Goal: Transaction & Acquisition: Purchase product/service

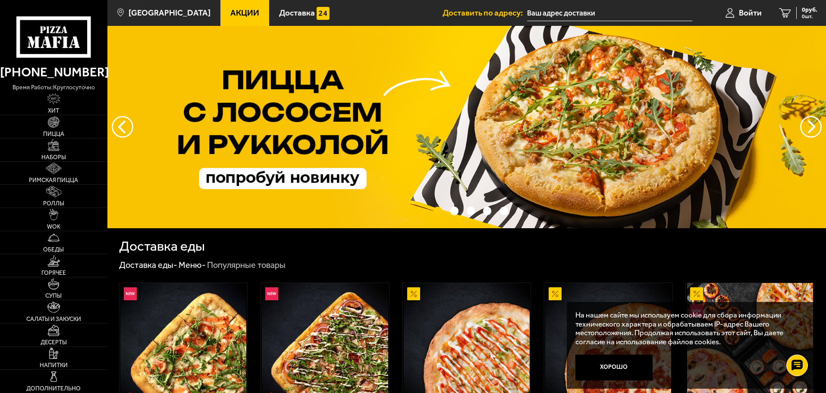
click at [633, 367] on button "Хорошо" at bounding box center [614, 368] width 78 height 26
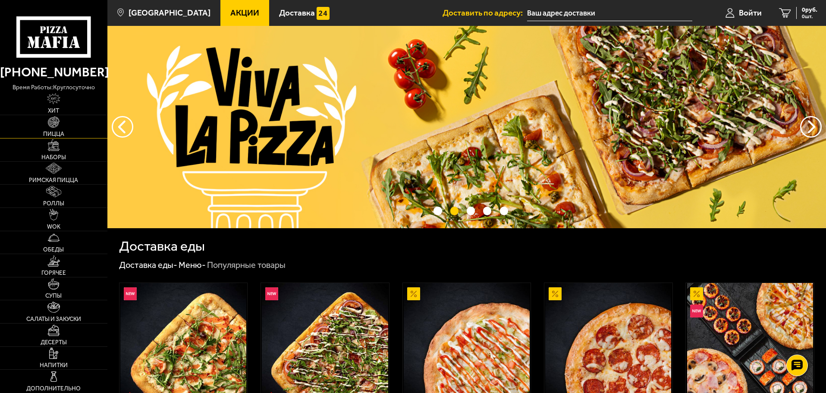
click at [55, 129] on link "Пицца" at bounding box center [53, 126] width 107 height 23
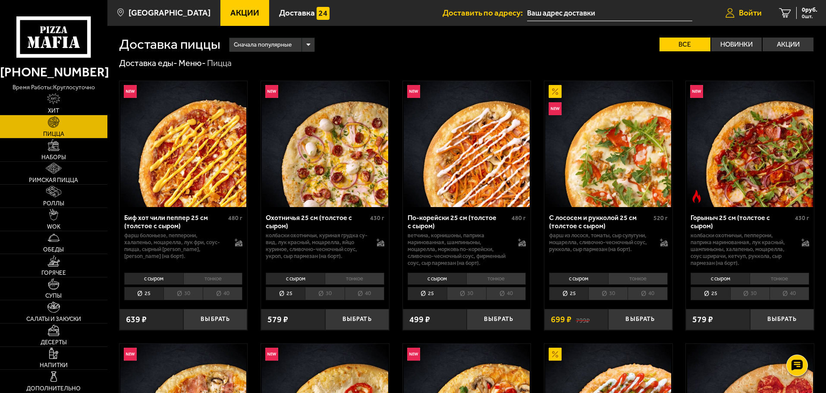
click at [740, 14] on span "Войти" at bounding box center [750, 13] width 23 height 8
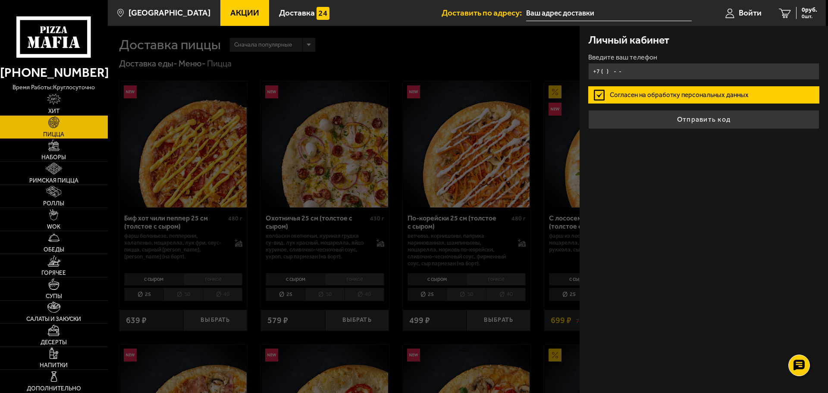
click at [669, 75] on input "+7 ( ) - -" at bounding box center [703, 71] width 231 height 17
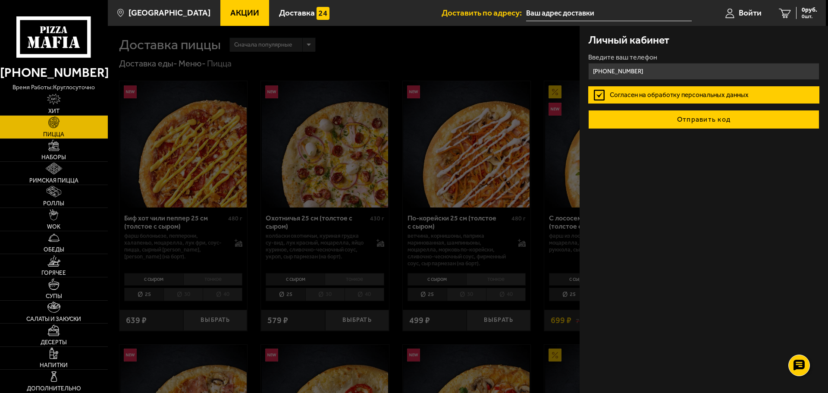
type input "+7 (969) 282-83-88"
click at [693, 118] on button "Отправить код" at bounding box center [703, 119] width 231 height 19
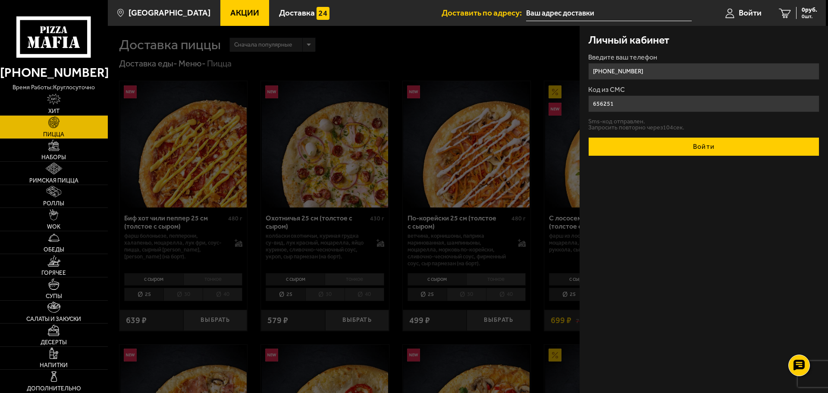
type input "656251"
click at [707, 144] on button "Войти" at bounding box center [703, 146] width 231 height 19
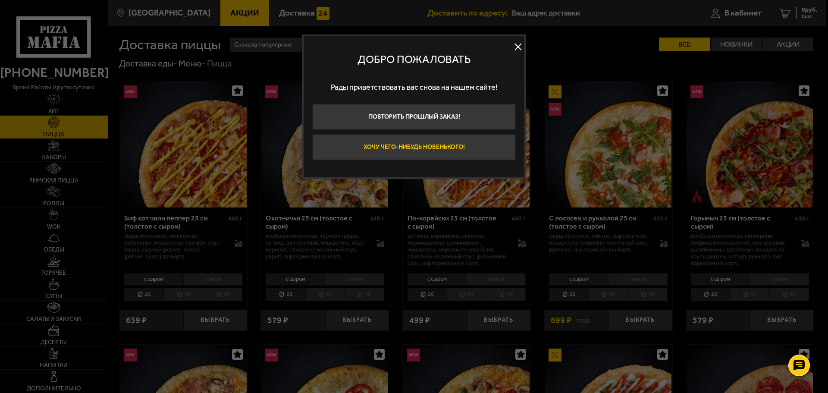
click at [439, 143] on button "Хочу чего-нибудь новенького!" at bounding box center [414, 147] width 204 height 26
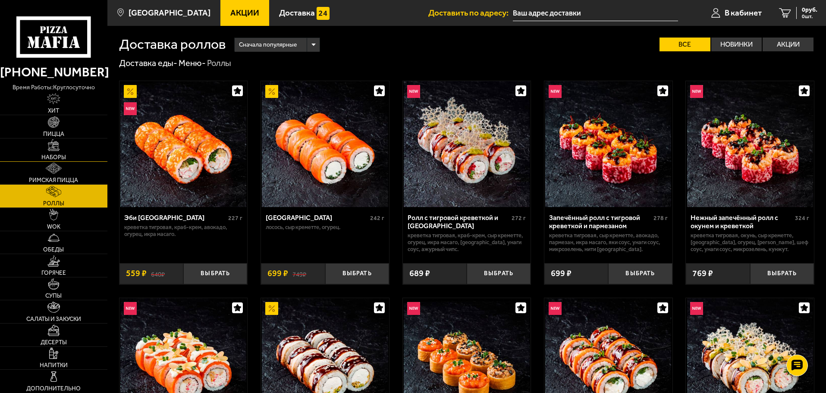
click at [56, 147] on img at bounding box center [53, 144] width 11 height 11
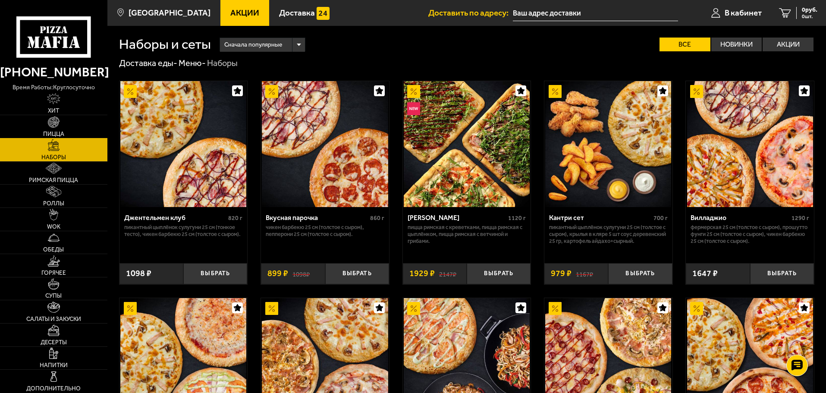
click at [55, 127] on img at bounding box center [53, 121] width 11 height 11
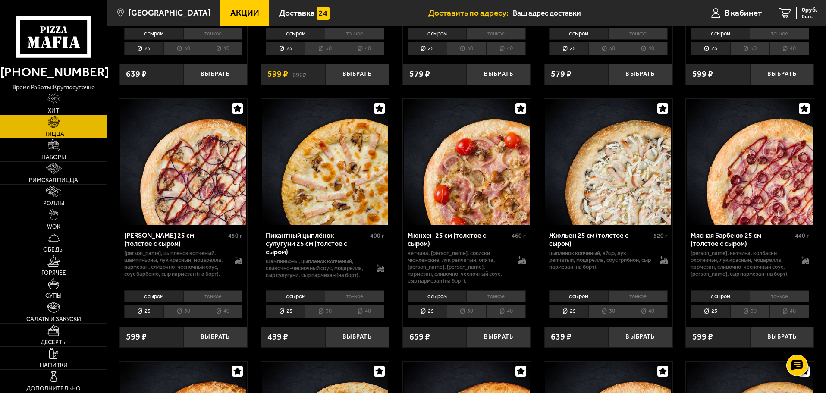
scroll to position [1294, 0]
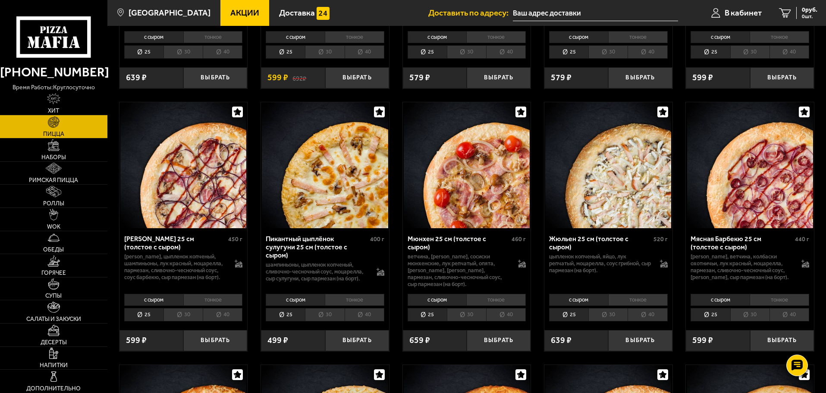
click at [603, 320] on li "30" at bounding box center [607, 314] width 39 height 13
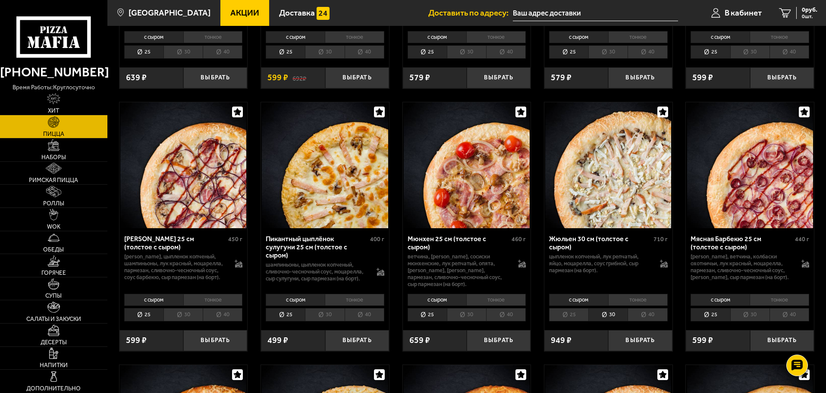
click at [643, 317] on li "40" at bounding box center [648, 314] width 40 height 13
click at [605, 316] on li "30" at bounding box center [607, 314] width 39 height 13
click at [745, 10] on span "В кабинет" at bounding box center [743, 13] width 37 height 8
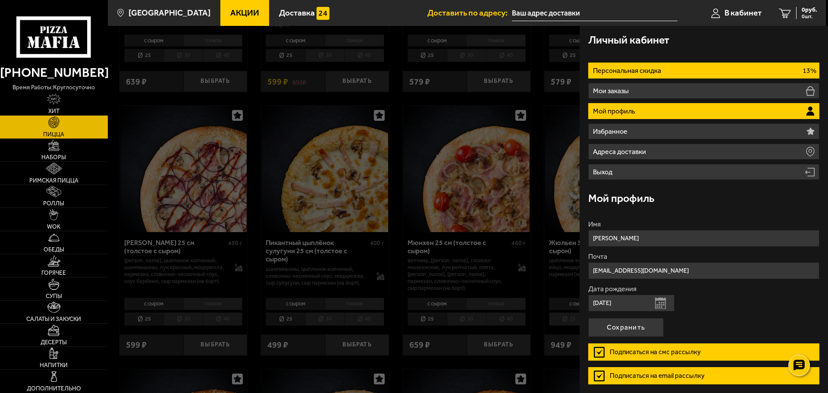
click at [605, 72] on p "Персональная скидка" at bounding box center [628, 70] width 70 height 7
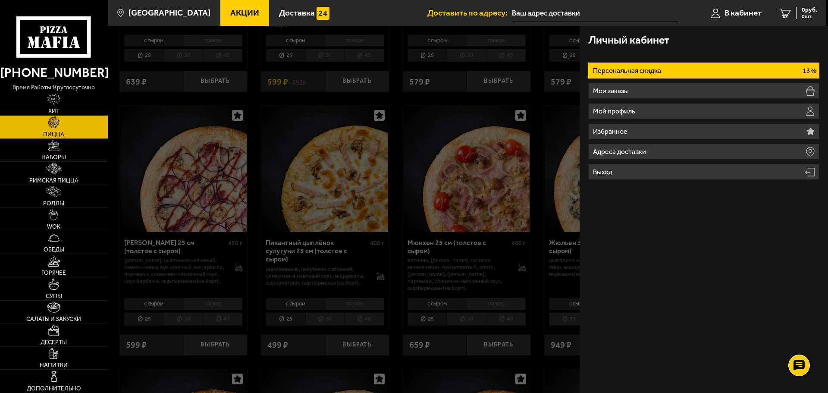
click at [618, 70] on p "Персональная скидка" at bounding box center [628, 70] width 70 height 7
click at [544, 119] on div at bounding box center [522, 222] width 828 height 393
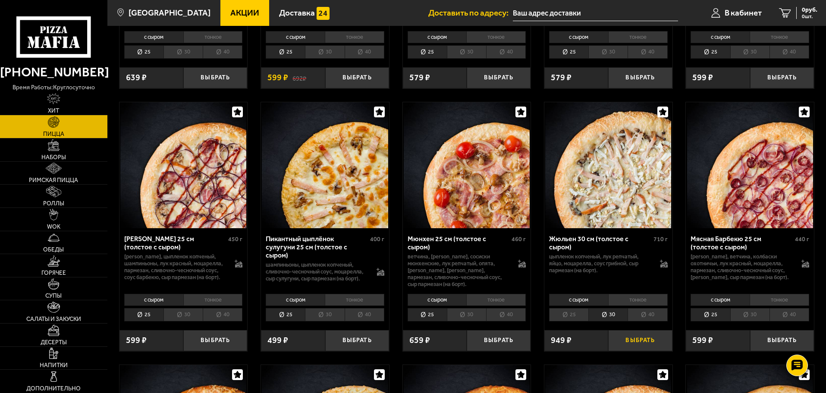
click at [638, 347] on button "Выбрать" at bounding box center [640, 340] width 64 height 21
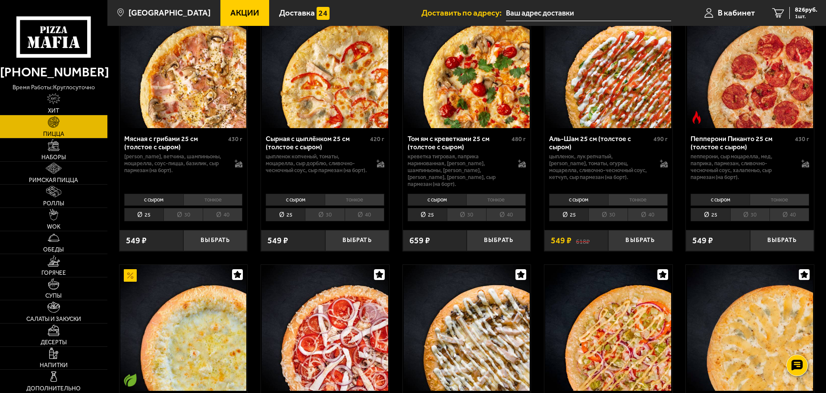
scroll to position [259, 0]
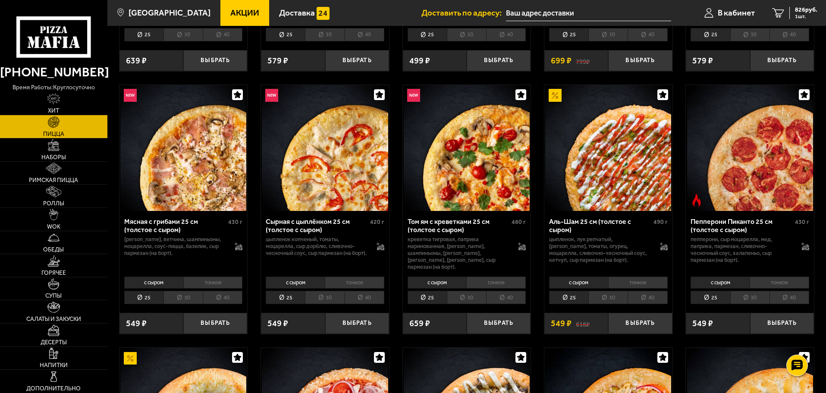
click at [176, 295] on li "30" at bounding box center [182, 297] width 39 height 13
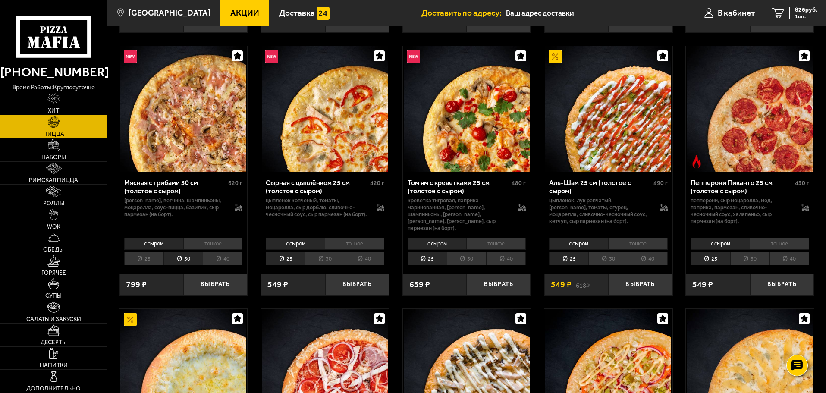
scroll to position [302, 0]
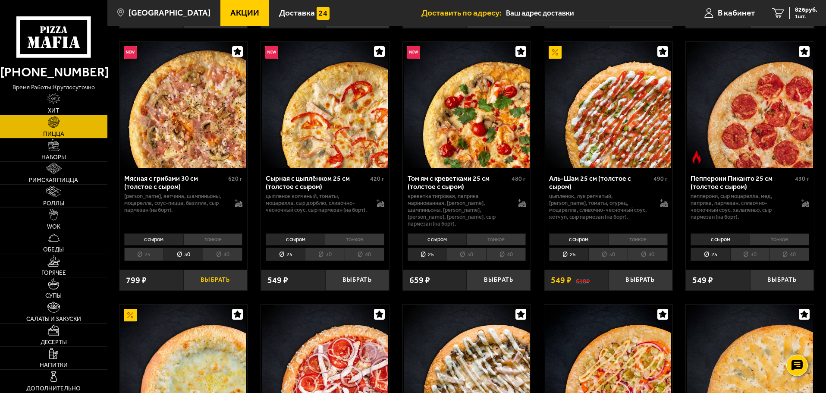
click at [208, 277] on button "Выбрать" at bounding box center [215, 280] width 64 height 21
click at [794, 14] on span "2 шт." at bounding box center [804, 16] width 26 height 5
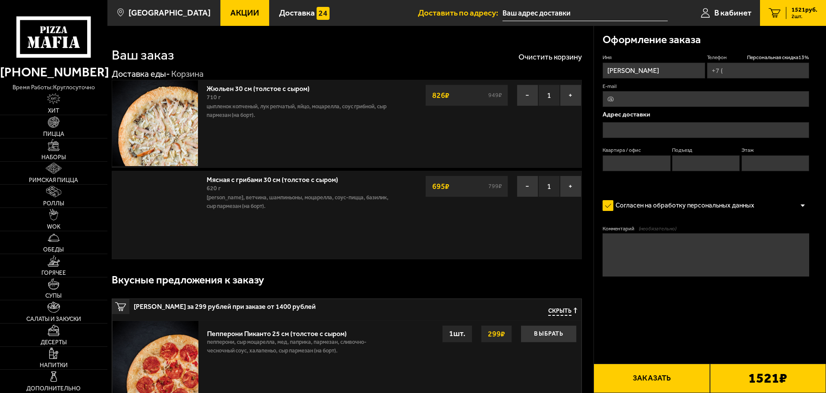
type input "+7 (969) 282-83-88"
type input "улица Карпинского, 21"
type input "5"
type input "1"
type input "2"
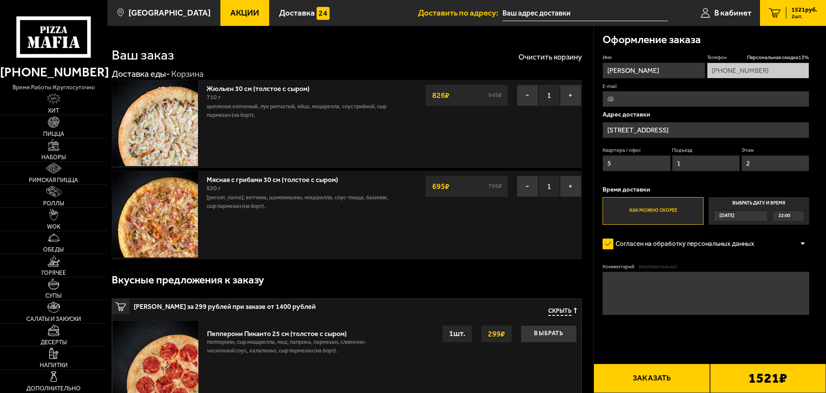
click at [636, 100] on input "E-mail" at bounding box center [706, 99] width 207 height 16
type input "geransta410@gmail.com"
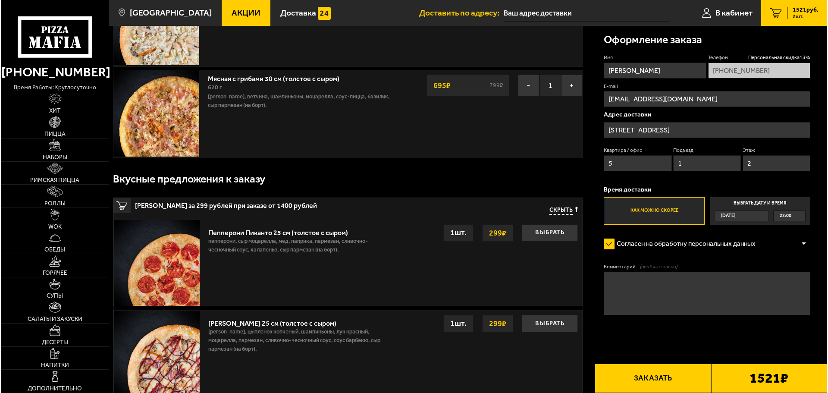
scroll to position [129, 0]
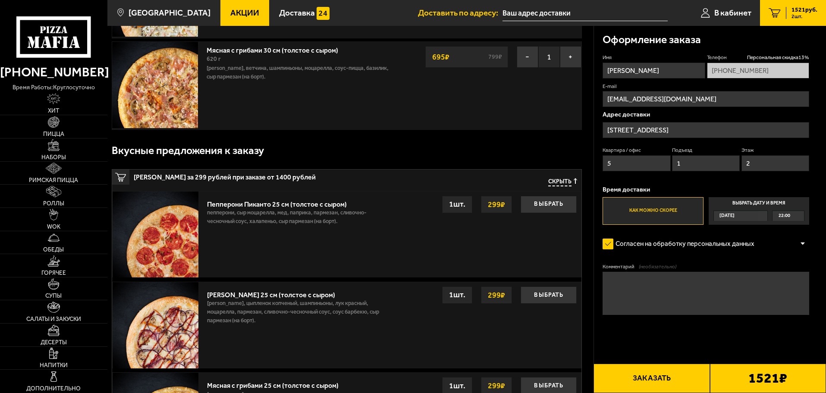
click at [656, 374] on button "Заказать" at bounding box center [651, 378] width 116 height 29
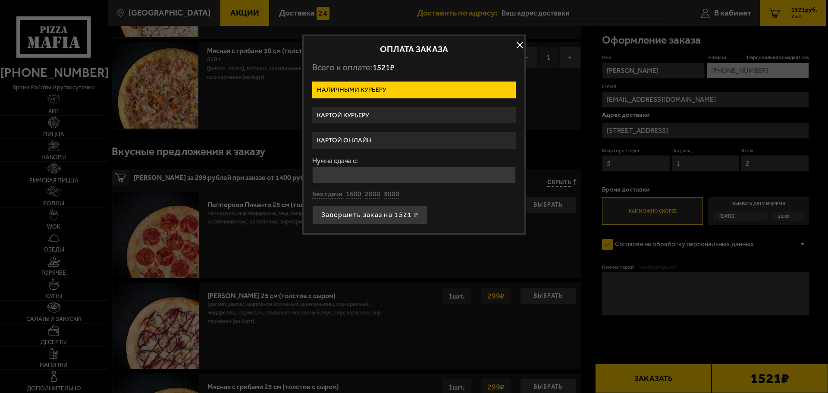
click at [360, 140] on label "Картой онлайн" at bounding box center [414, 140] width 204 height 17
click at [0, 0] on input "Картой онлайн" at bounding box center [0, 0] width 0 height 0
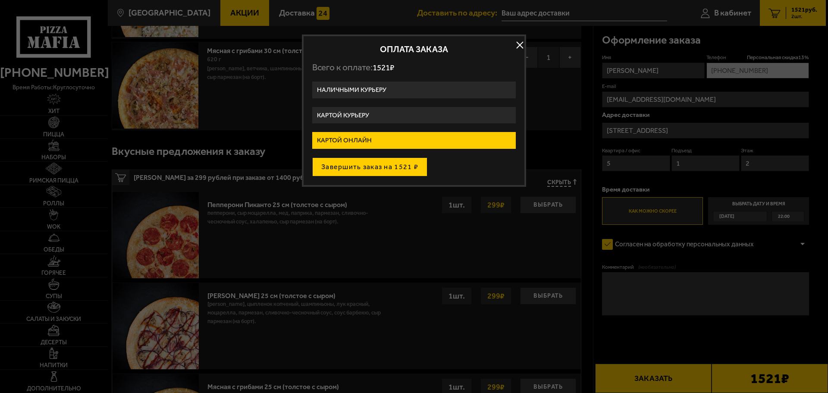
click at [373, 168] on button "Завершить заказ на 1521 ₽" at bounding box center [369, 166] width 115 height 19
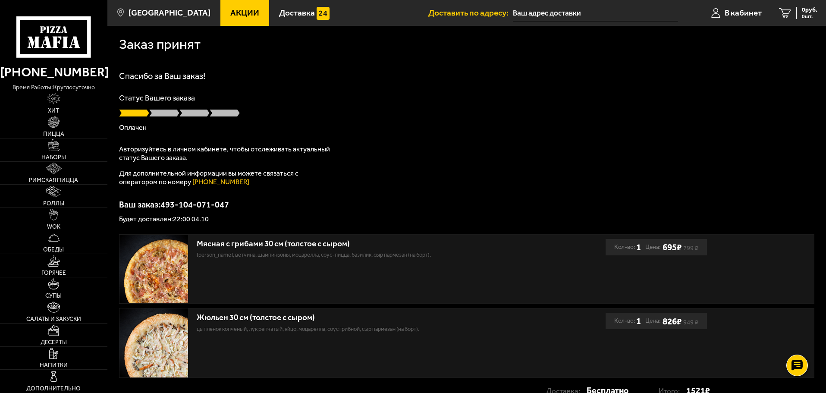
click at [499, 164] on div "Спасибо за Ваш заказ! Статус Вашего заказа Оплачен Авторизуйтесь в личном кабин…" at bounding box center [466, 147] width 695 height 151
